Goal: Task Accomplishment & Management: Manage account settings

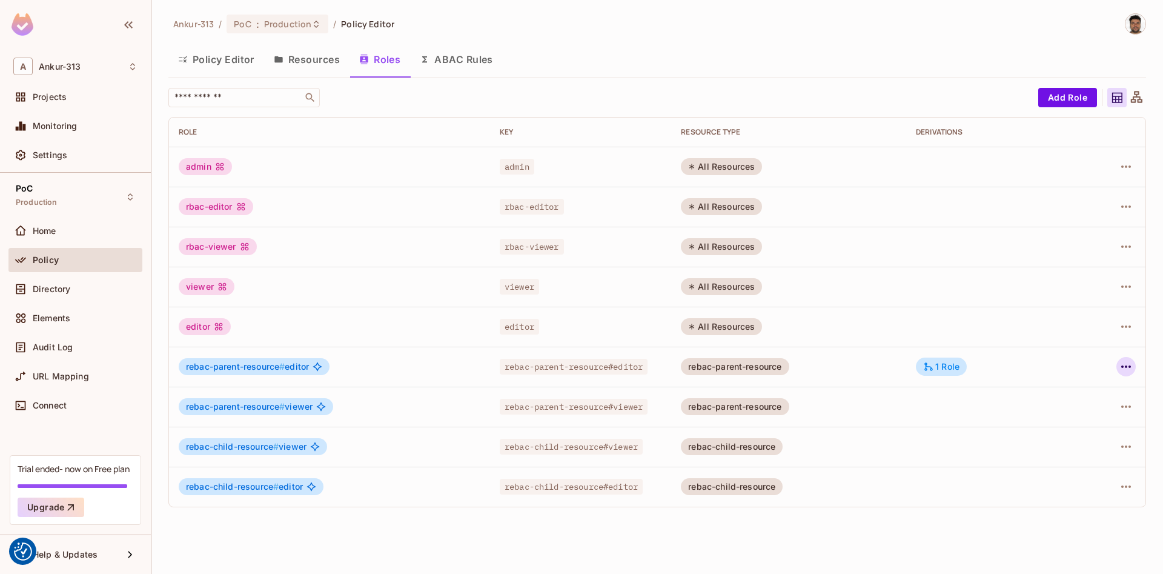
click at [1124, 370] on icon "button" at bounding box center [1126, 366] width 15 height 15
click at [322, 53] on div at bounding box center [581, 287] width 1163 height 574
click at [320, 59] on button "Resources" at bounding box center [306, 59] width 85 height 30
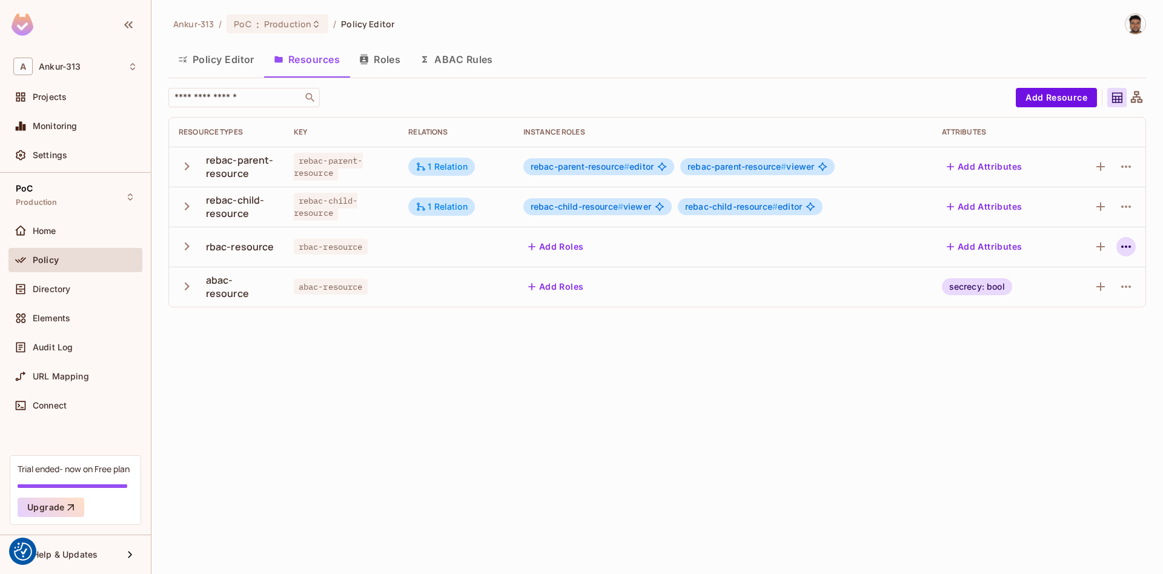
click at [1125, 250] on icon "button" at bounding box center [1126, 246] width 15 height 15
click at [1063, 293] on div "Edit Resource" at bounding box center [1073, 294] width 57 height 12
click at [1130, 245] on icon "button" at bounding box center [1126, 246] width 10 height 2
click at [1058, 293] on div "Edit Resource" at bounding box center [1073, 294] width 57 height 12
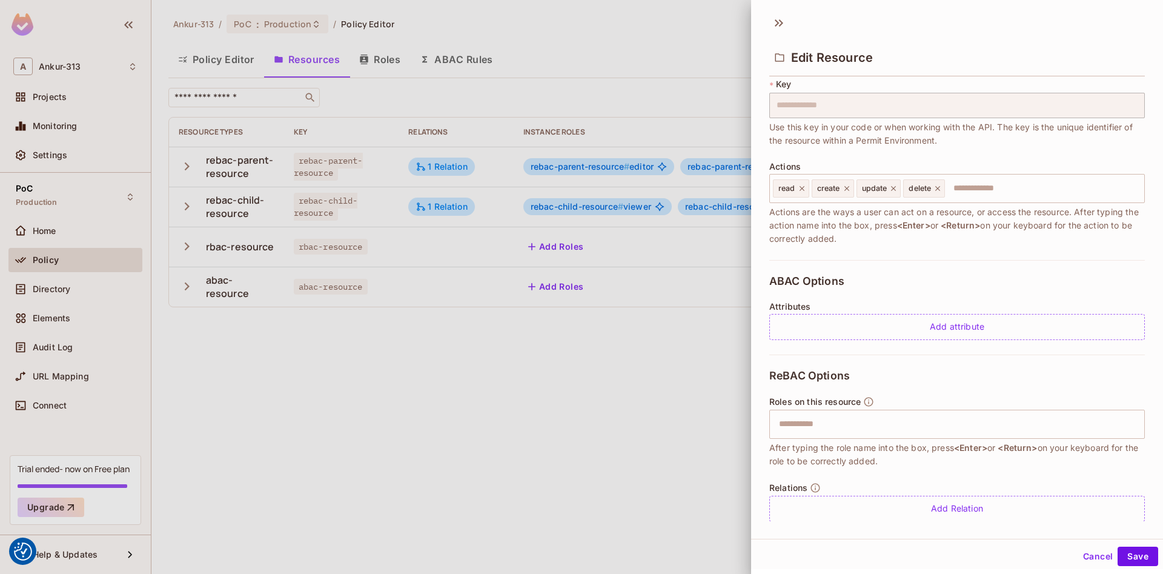
scroll to position [93, 0]
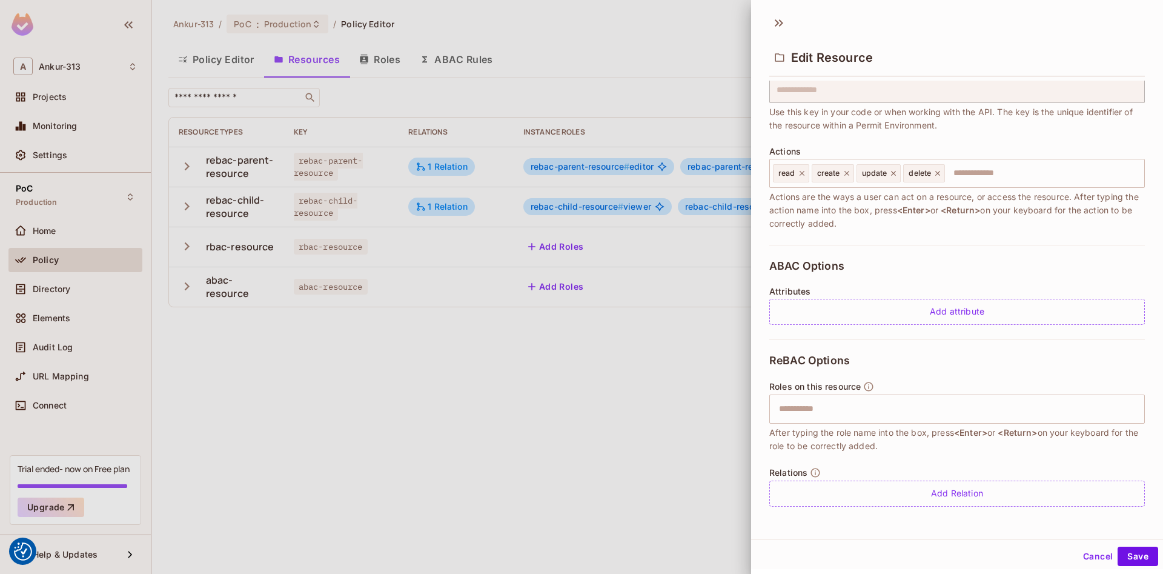
click at [1088, 562] on button "Cancel" at bounding box center [1097, 555] width 39 height 19
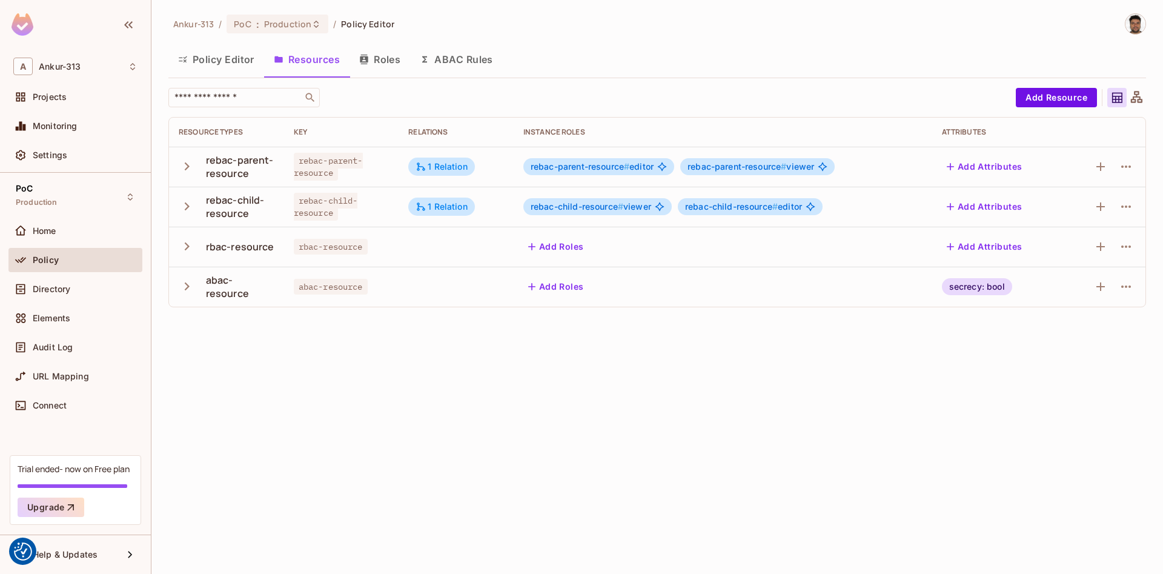
click at [394, 64] on button "Roles" at bounding box center [380, 59] width 61 height 30
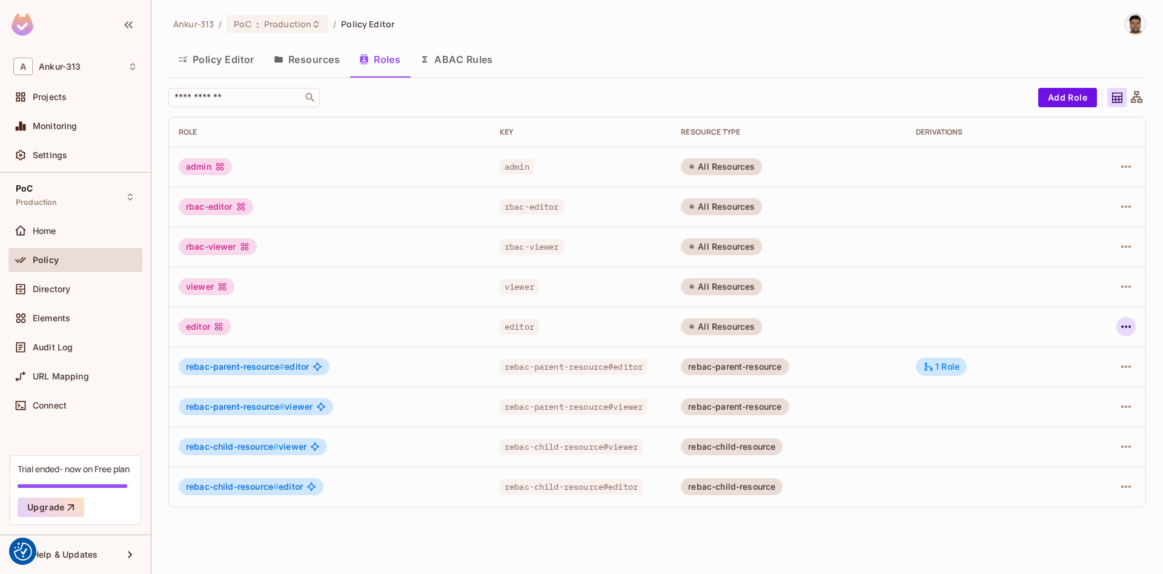
click at [1121, 327] on icon "button" at bounding box center [1126, 326] width 15 height 15
click at [1063, 384] on div "Edit Attributes" at bounding box center [1084, 381] width 60 height 12
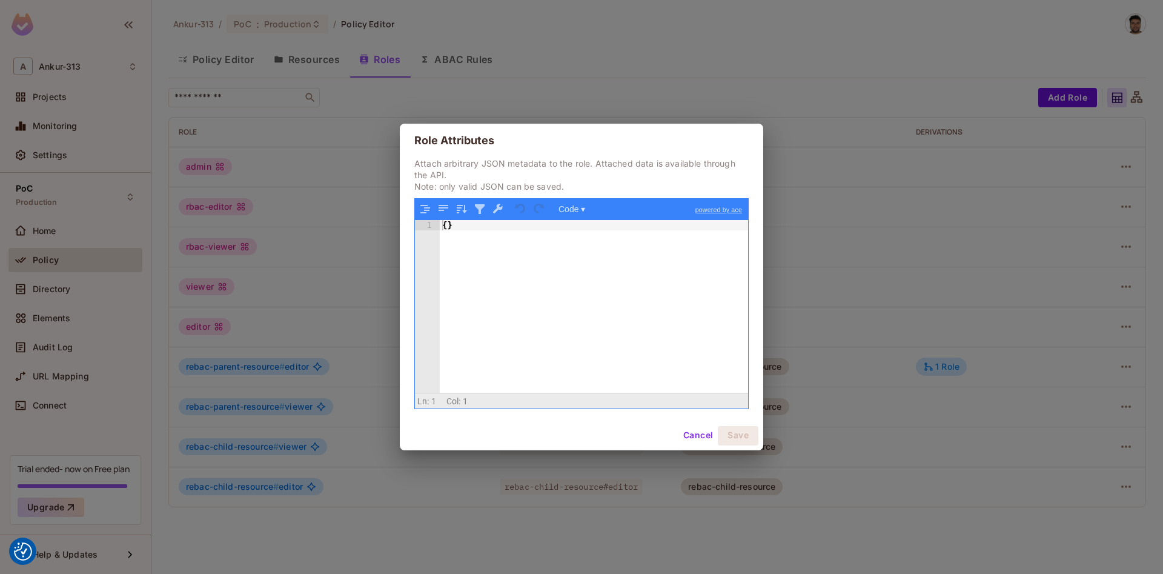
click at [705, 436] on button "Cancel" at bounding box center [698, 435] width 39 height 19
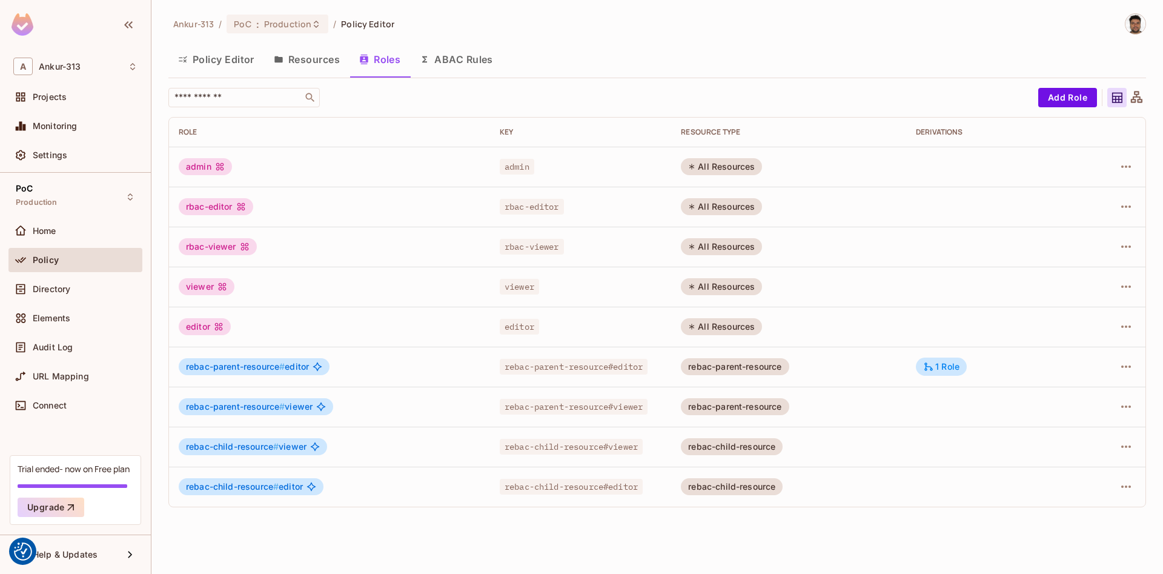
click at [445, 65] on button "ABAC Rules" at bounding box center [456, 59] width 93 height 30
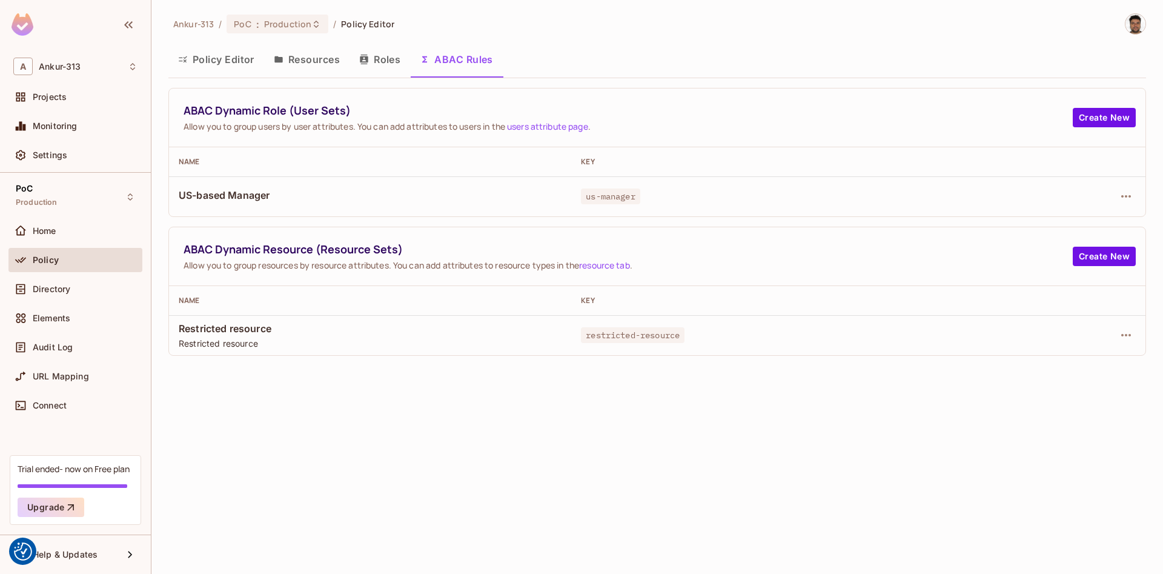
click at [377, 58] on button "Roles" at bounding box center [380, 59] width 61 height 30
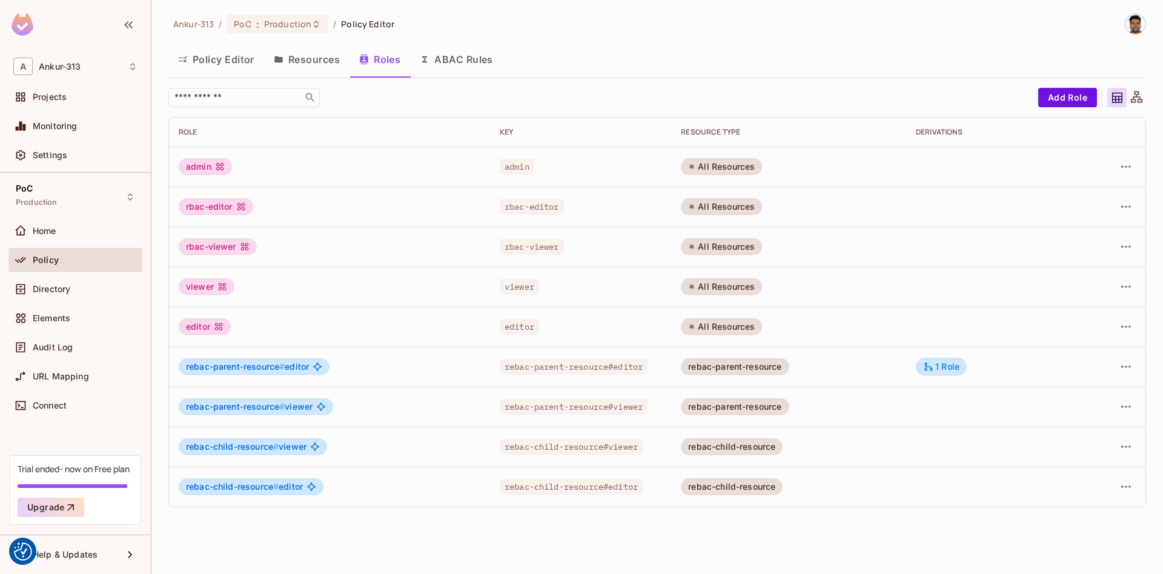
click at [328, 59] on button "Resources" at bounding box center [306, 59] width 85 height 30
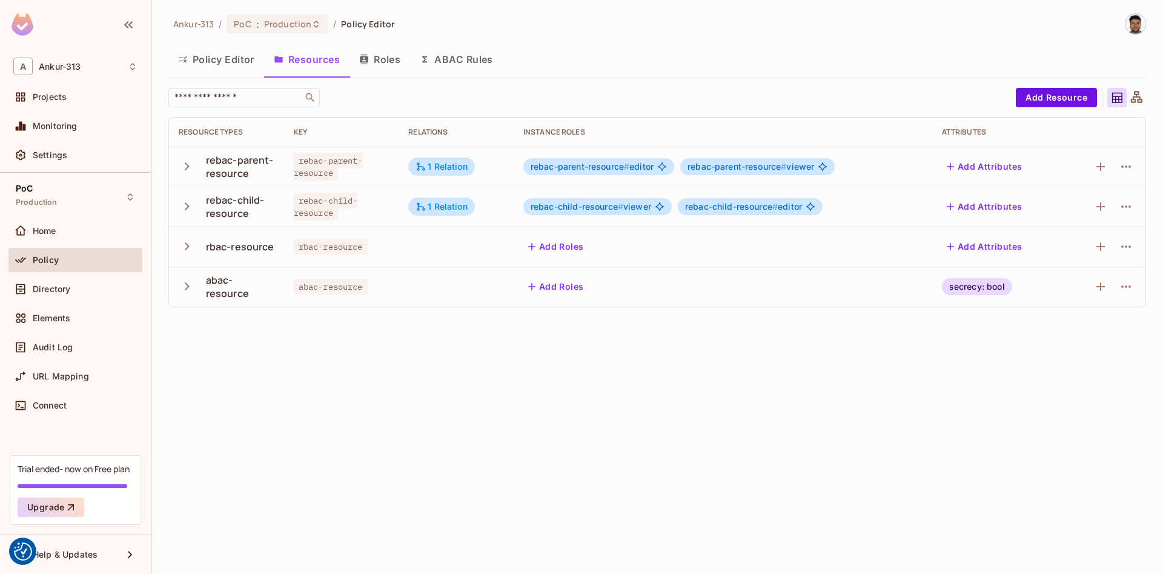
click at [211, 62] on button "Policy Editor" at bounding box center [216, 59] width 96 height 30
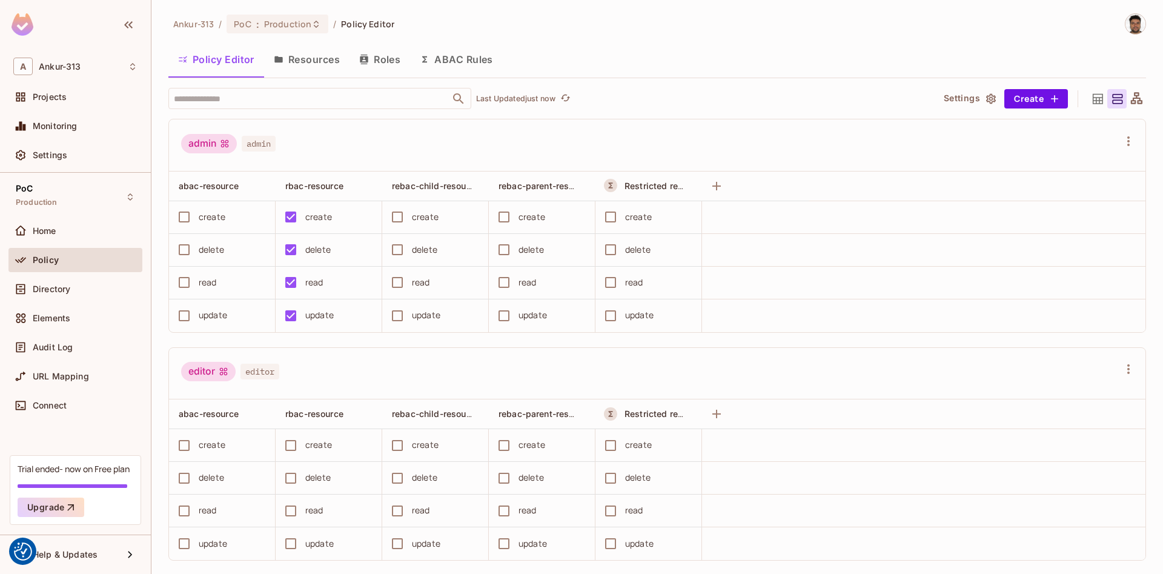
click at [308, 54] on button "Resources" at bounding box center [306, 59] width 85 height 30
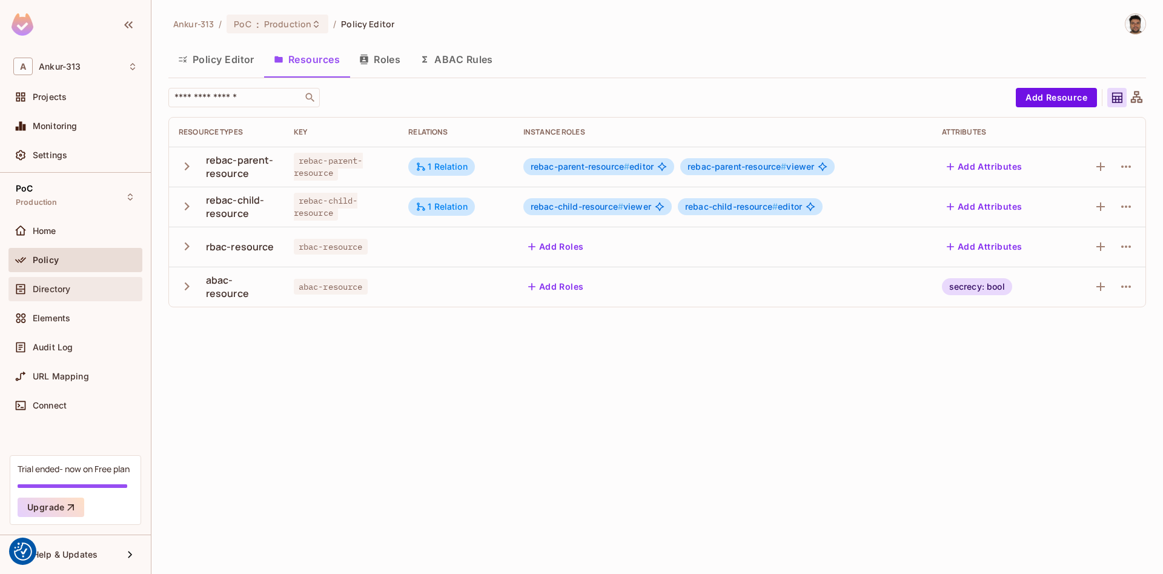
click at [60, 299] on div "Directory" at bounding box center [75, 289] width 134 height 24
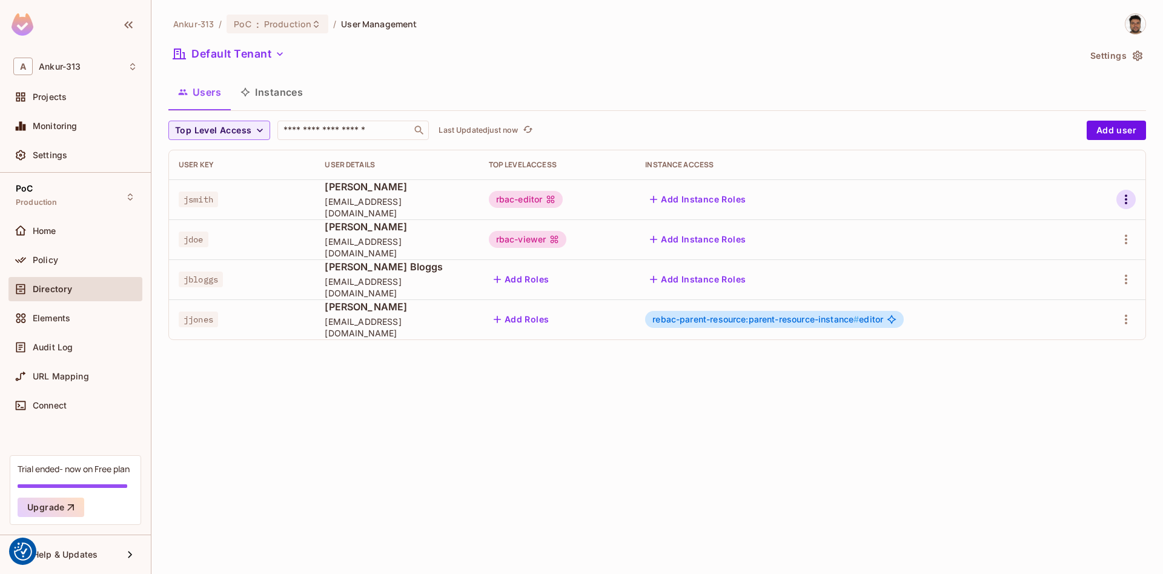
click at [1126, 203] on icon "button" at bounding box center [1126, 199] width 2 height 10
click at [1070, 255] on div "Edit Attributes" at bounding box center [1084, 254] width 60 height 12
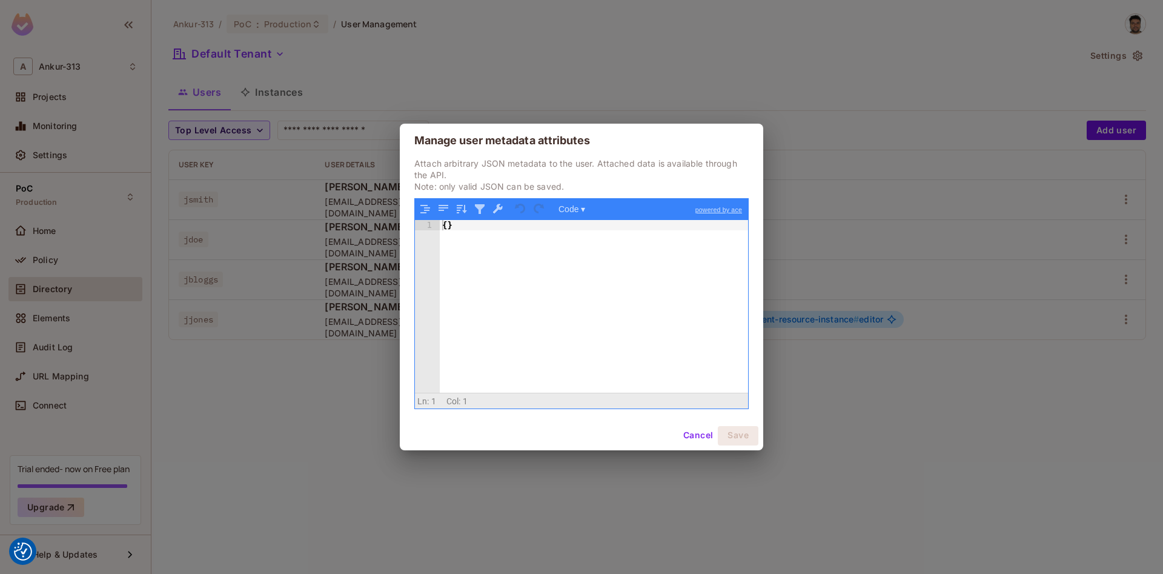
click at [691, 435] on button "Cancel" at bounding box center [698, 435] width 39 height 19
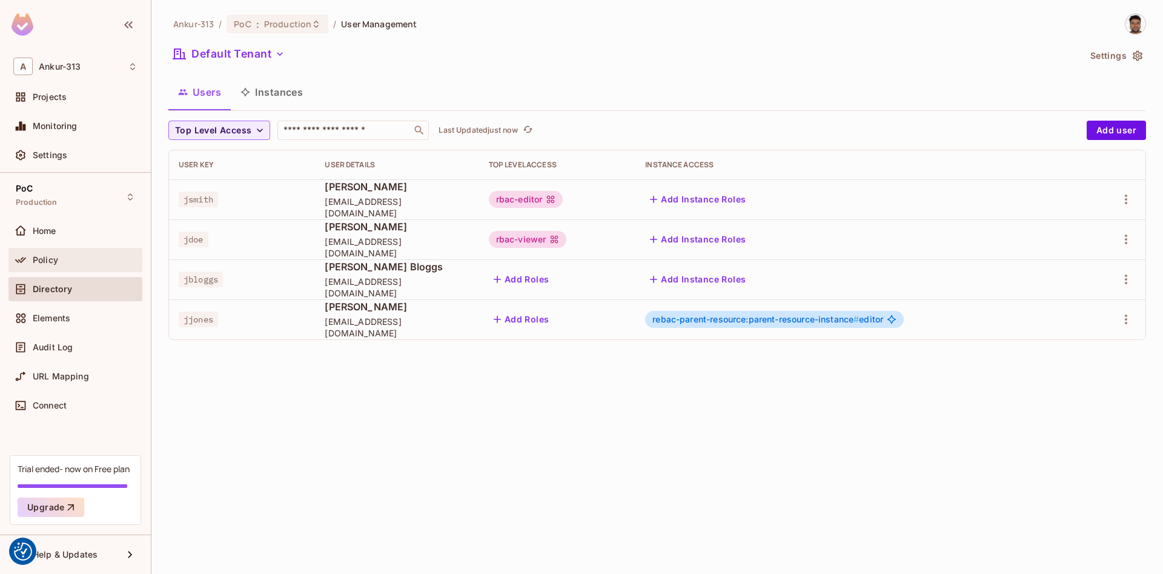
click at [33, 265] on span "Policy" at bounding box center [45, 260] width 25 height 10
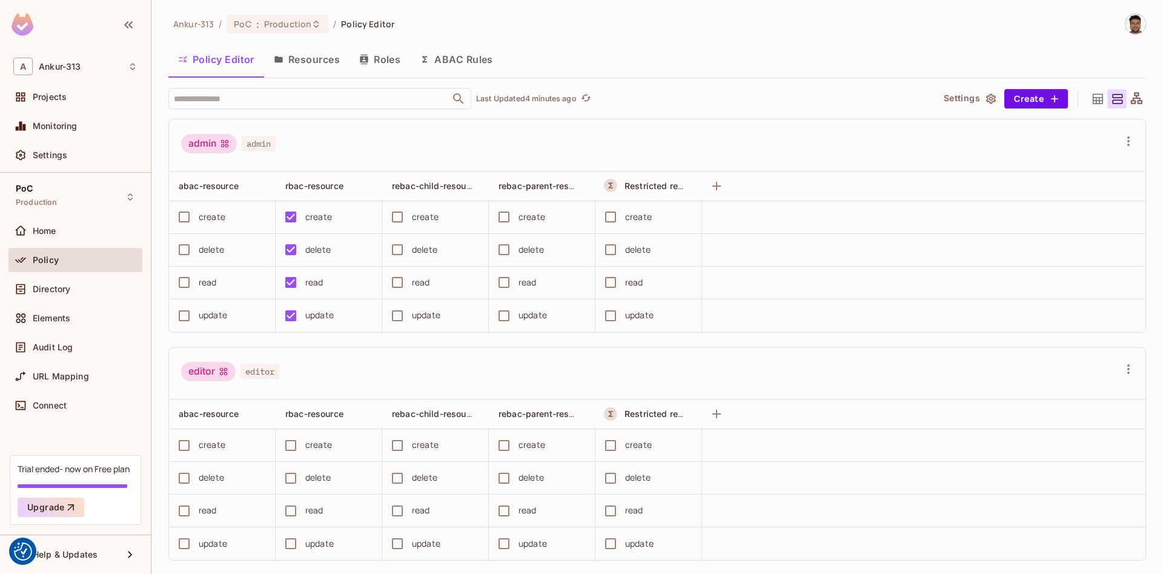
click at [302, 56] on button "Resources" at bounding box center [306, 59] width 85 height 30
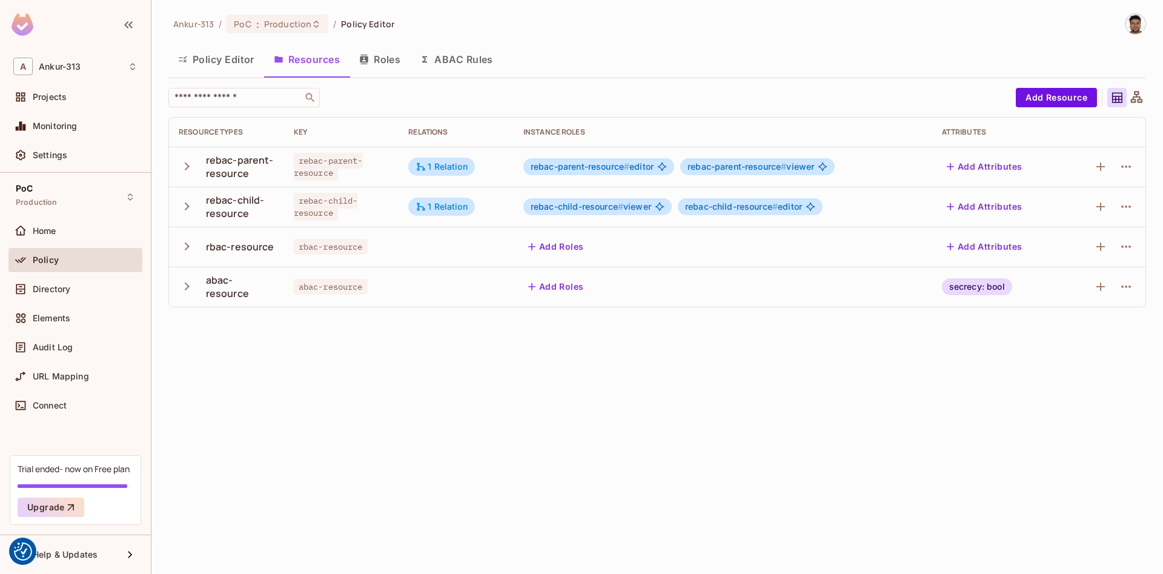
click at [384, 65] on button "Roles" at bounding box center [380, 59] width 61 height 30
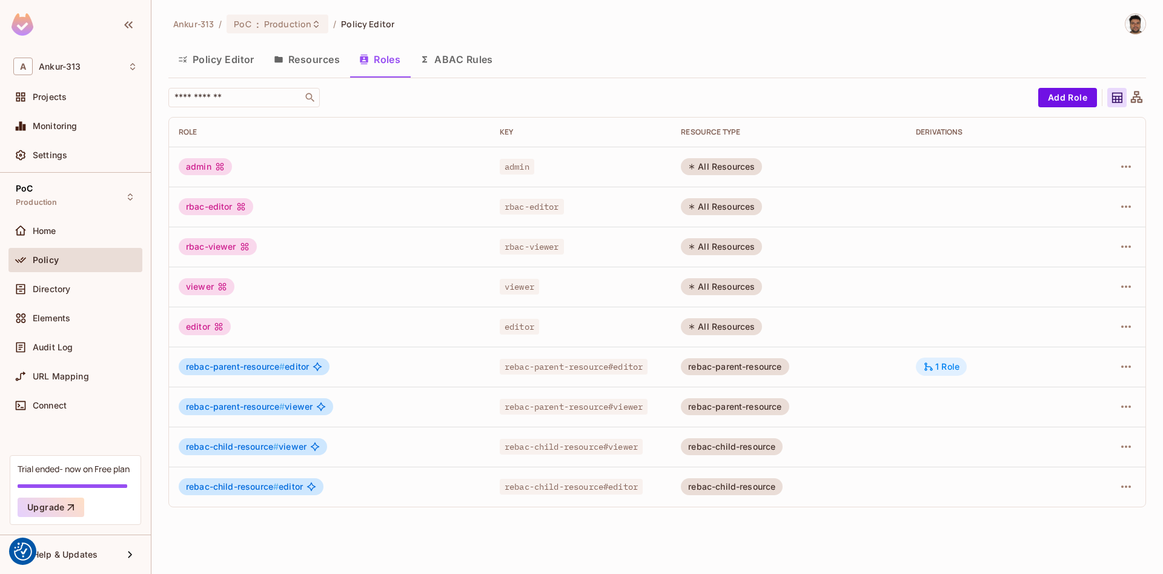
click at [942, 371] on div "1 Role" at bounding box center [941, 366] width 36 height 11
click at [62, 285] on span "Directory" at bounding box center [52, 289] width 38 height 10
click at [271, 24] on span "Production" at bounding box center [287, 24] width 47 height 12
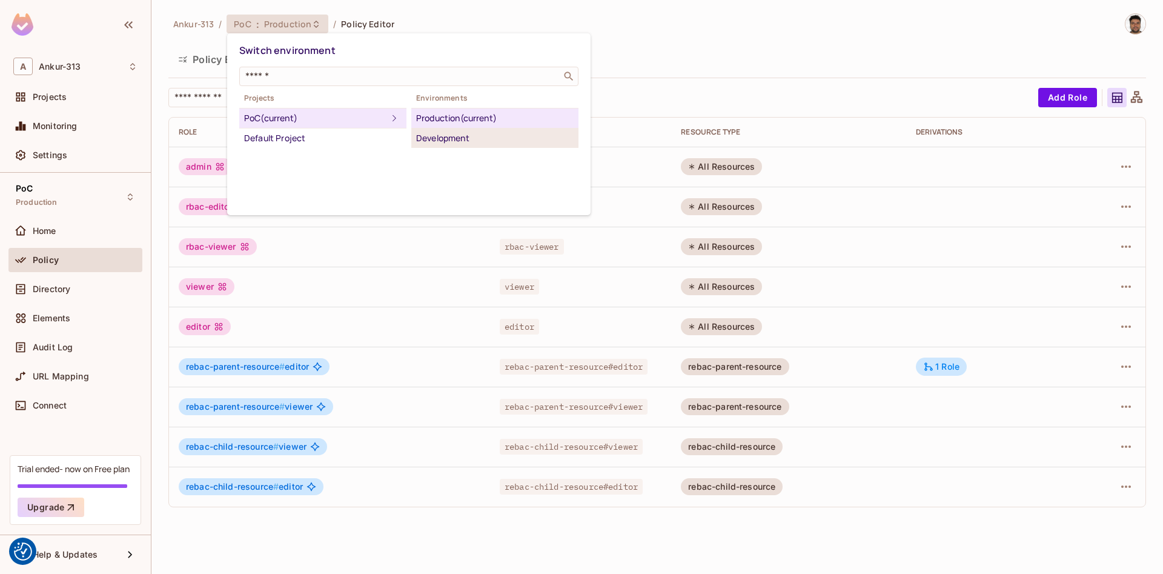
click at [426, 137] on div "Development" at bounding box center [495, 138] width 158 height 15
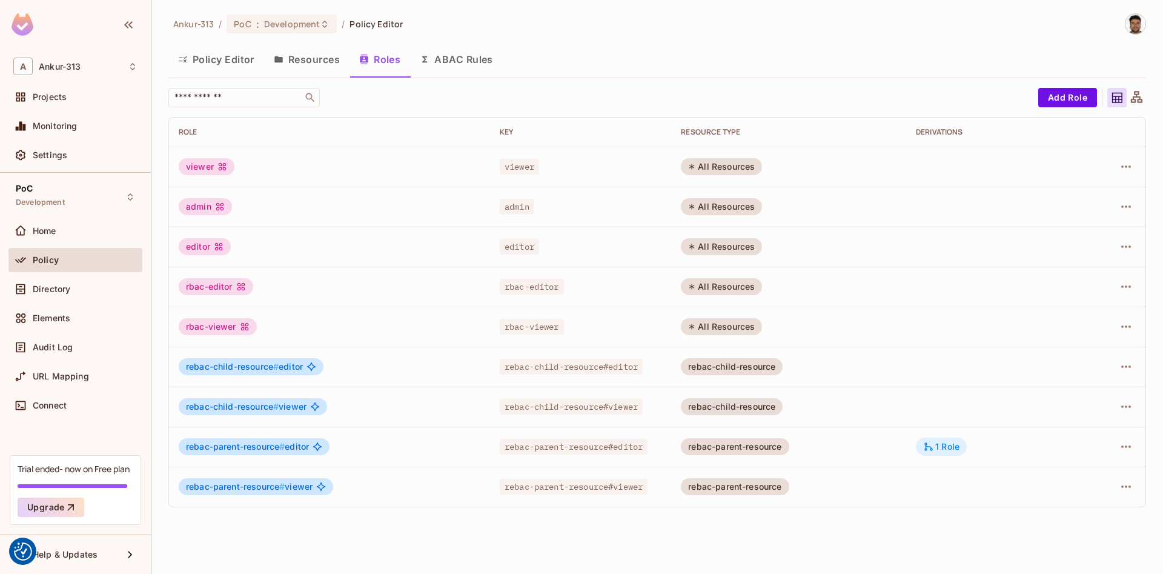
click at [942, 454] on div "1 Role" at bounding box center [941, 446] width 51 height 18
